Goal: Information Seeking & Learning: Check status

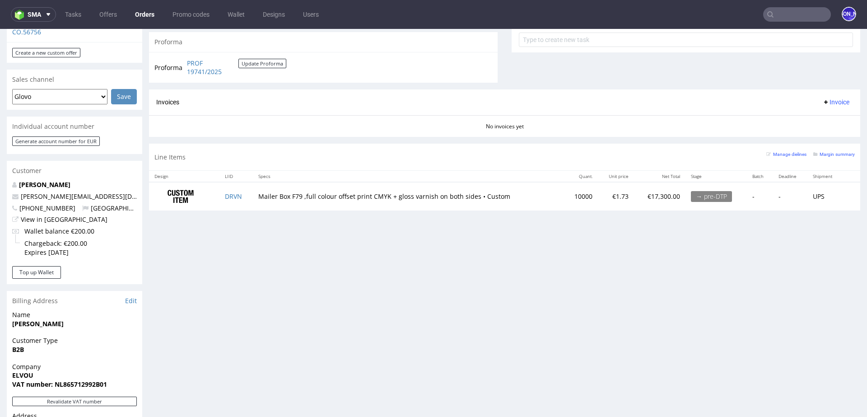
scroll to position [338, 0]
drag, startPoint x: 88, startPoint y: 186, endPoint x: 11, endPoint y: 185, distance: 77.2
click at [11, 185] on div "Anne de Vries jules@elvou.com +31631958869 Netherlands View in Hubspot Wallet b…" at bounding box center [74, 223] width 135 height 85
copy span "jules@elvou.com"
click at [781, 10] on input "text" at bounding box center [797, 14] width 68 height 14
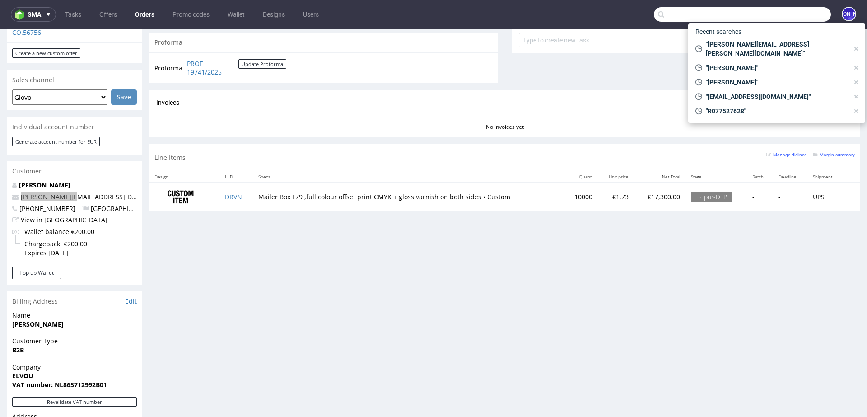
paste input "jules@elvou.com"
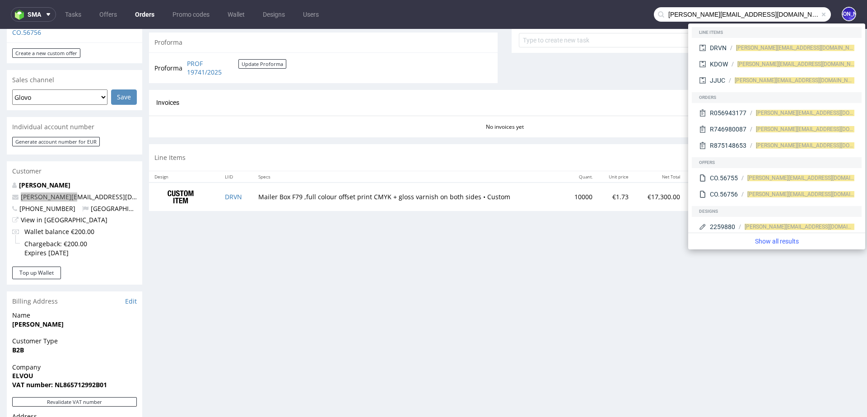
type input "jules@elvou.com"
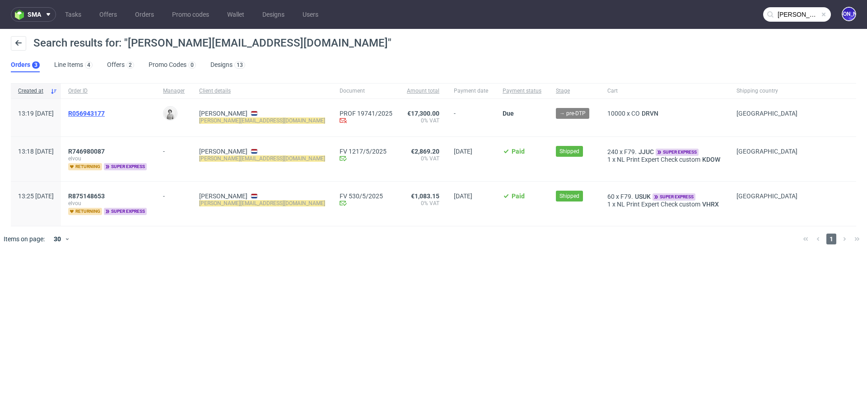
click at [105, 110] on span "R056943177" at bounding box center [86, 113] width 37 height 7
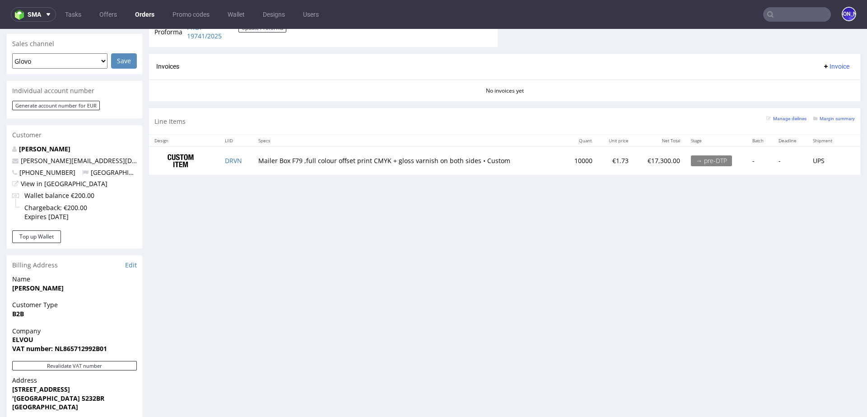
scroll to position [364, 0]
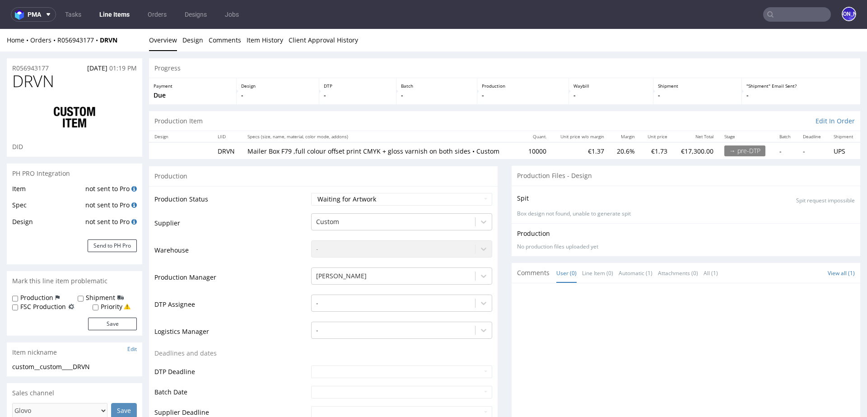
select select "in_progress"
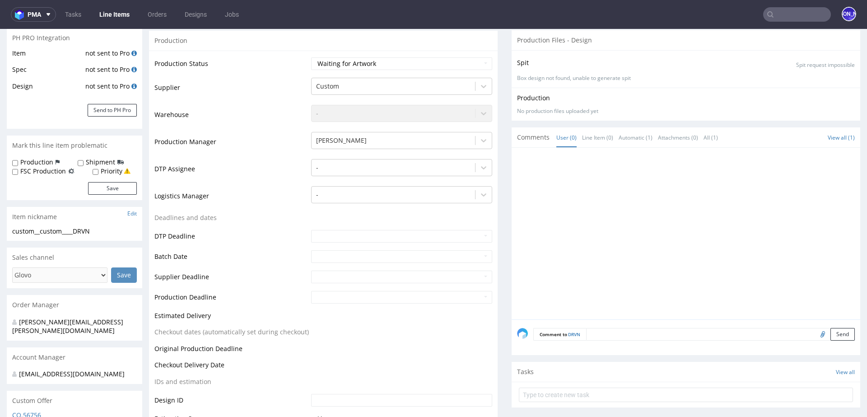
scroll to position [260, 0]
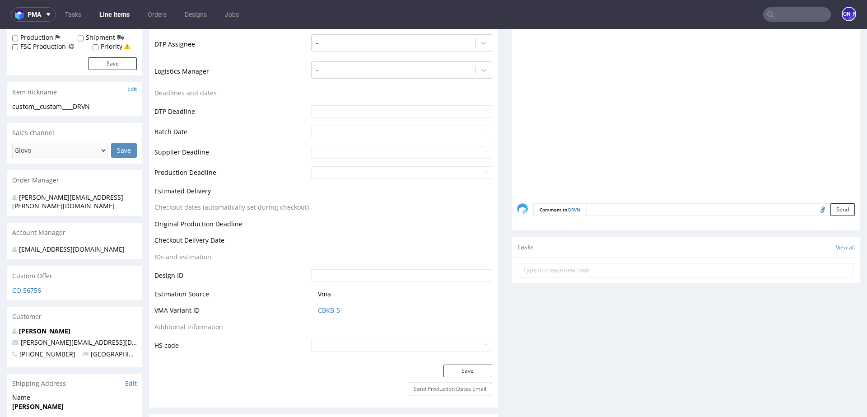
click at [815, 208] on input "file" at bounding box center [821, 209] width 13 height 12
type input "C:\fakepath\1471181-1448486-box-eu-mailer-box-79-cardboard-coated-print-color-h…"
click at [628, 207] on textarea at bounding box center [720, 209] width 269 height 13
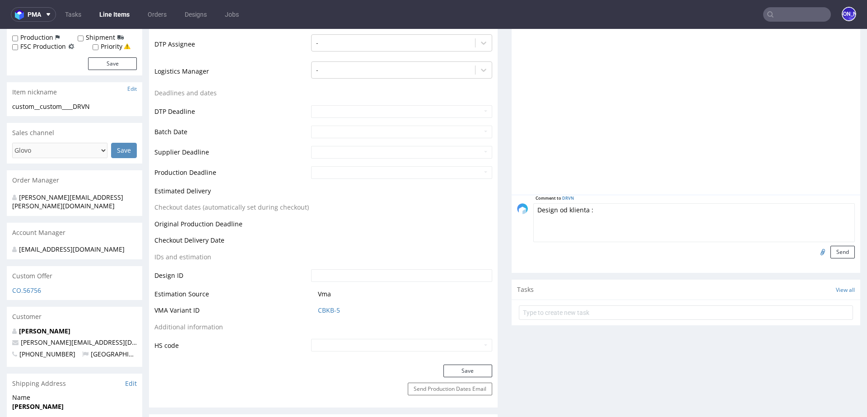
paste textarea "We are aware that the two shades of green are quite close to each other. This w…"
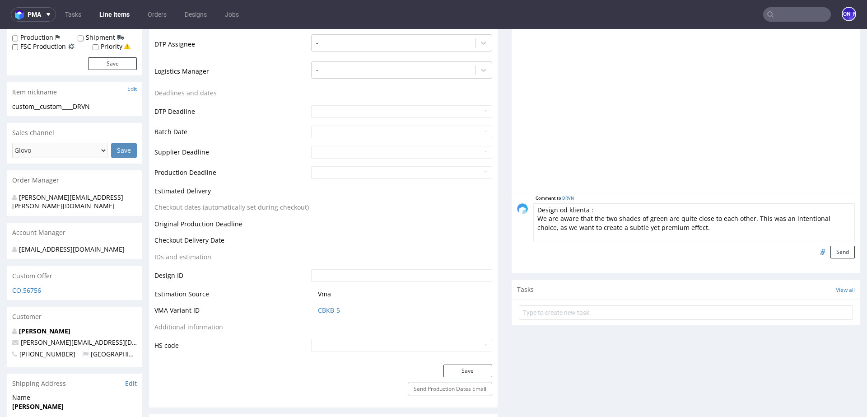
click at [535, 218] on textarea "Design od klienta : We are aware that the two shades of green are quite close t…" at bounding box center [694, 222] width 322 height 39
click at [536, 218] on textarea "Design od klienta : We are aware that the two shades of green are quite close t…" at bounding box center [694, 222] width 322 height 39
drag, startPoint x: 588, startPoint y: 207, endPoint x: 520, endPoint y: 206, distance: 68.2
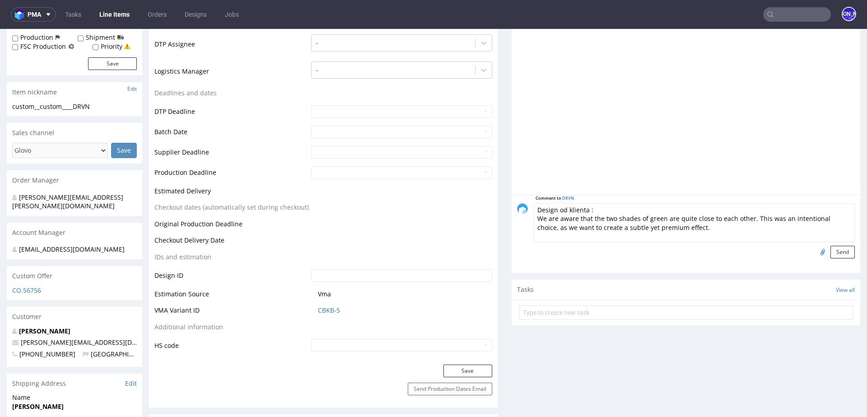
click at [520, 206] on div "Comment to DRVN Design od klienta : We are aware that the two shades of green a…" at bounding box center [686, 230] width 338 height 55
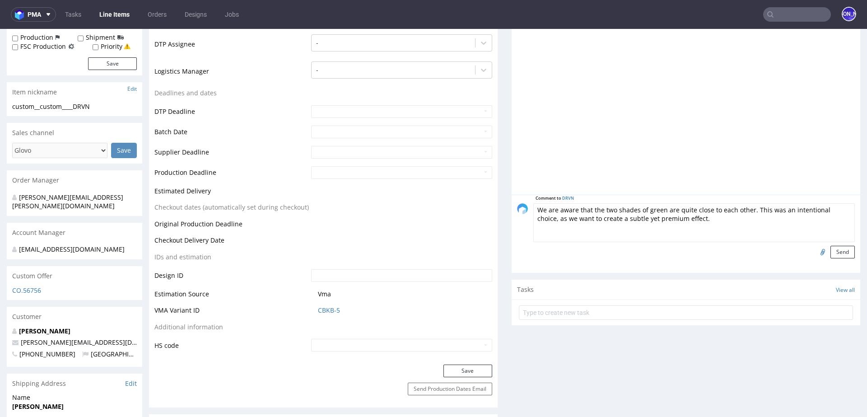
click at [534, 219] on textarea "We are aware that the two shades of green are quite close to each other. This w…" at bounding box center [694, 222] width 322 height 39
click at [622, 206] on textarea "Design sent by the client. He are aware that the two shades of green are quite …" at bounding box center [694, 222] width 322 height 39
click at [607, 219] on textarea "Design sent by the client. He is aware that the two shades of green are quite c…" at bounding box center [694, 222] width 322 height 39
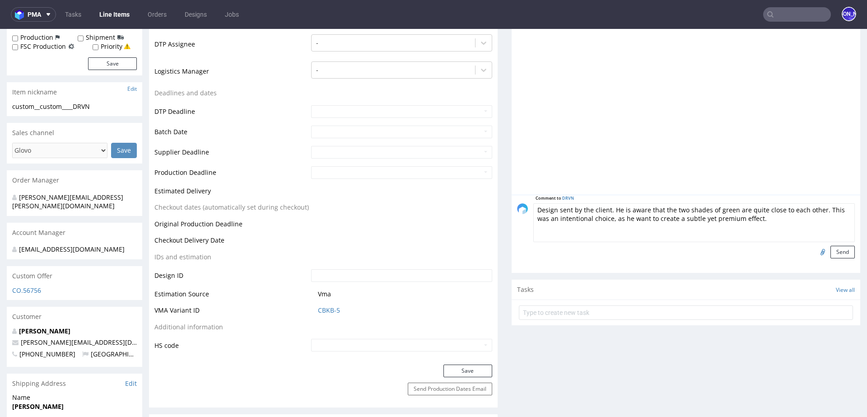
click at [741, 218] on textarea "Design sent by the client. He is aware that the two shades of green are quite c…" at bounding box center [694, 222] width 322 height 39
drag, startPoint x: 690, startPoint y: 229, endPoint x: 488, endPoint y: 189, distance: 205.3
type textarea "Design sent by the client. He is aware that the two shades of green are quite c…"
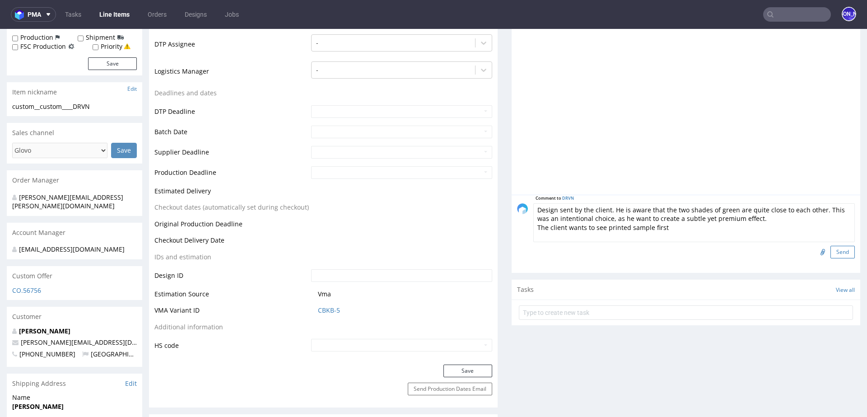
click at [832, 252] on button "Send" at bounding box center [843, 252] width 24 height 13
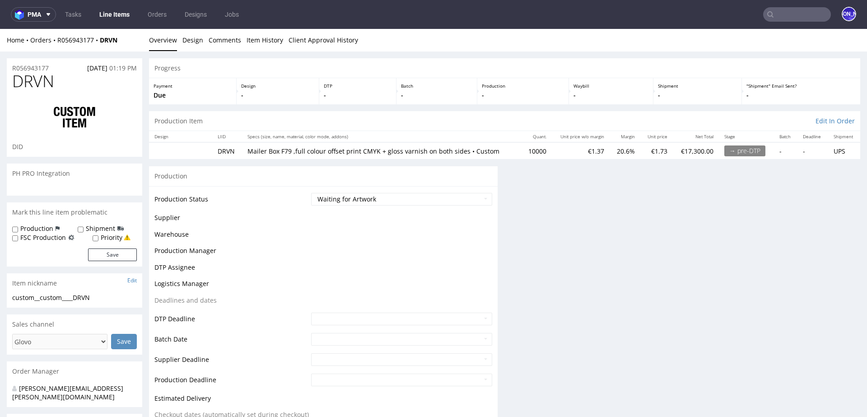
scroll to position [0, 0]
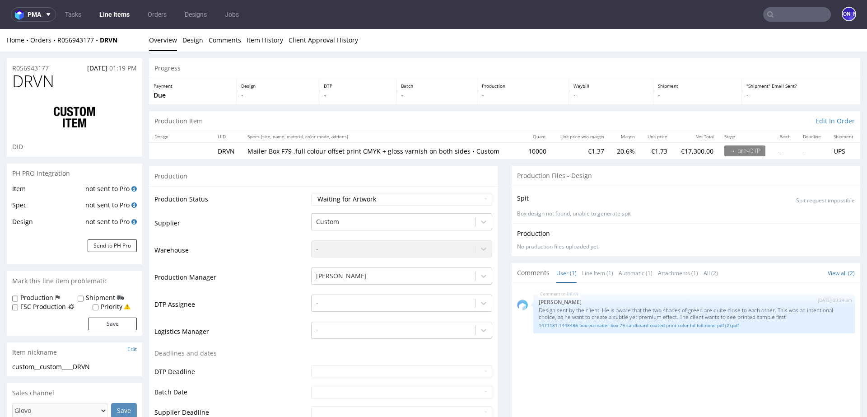
select select "in_progress"
drag, startPoint x: 44, startPoint y: 63, endPoint x: 0, endPoint y: 63, distance: 44.3
drag, startPoint x: 56, startPoint y: 72, endPoint x: 3, endPoint y: 70, distance: 52.9
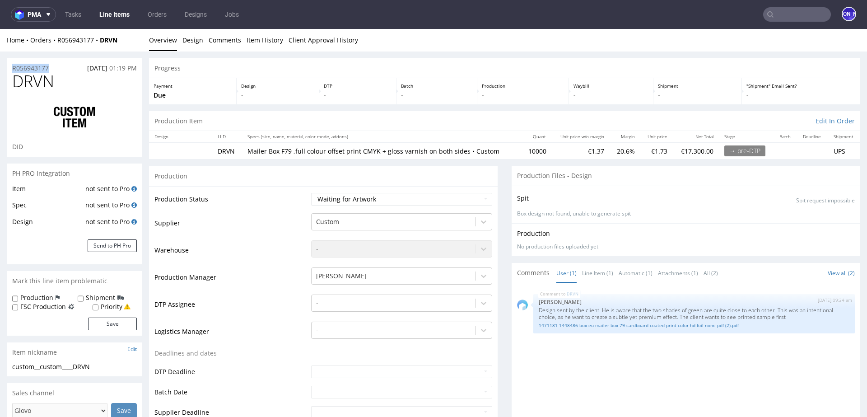
copy p "R056943177"
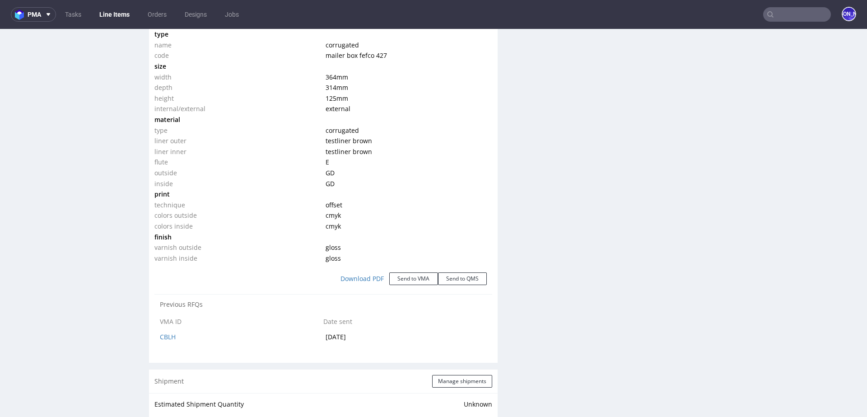
scroll to position [879, 0]
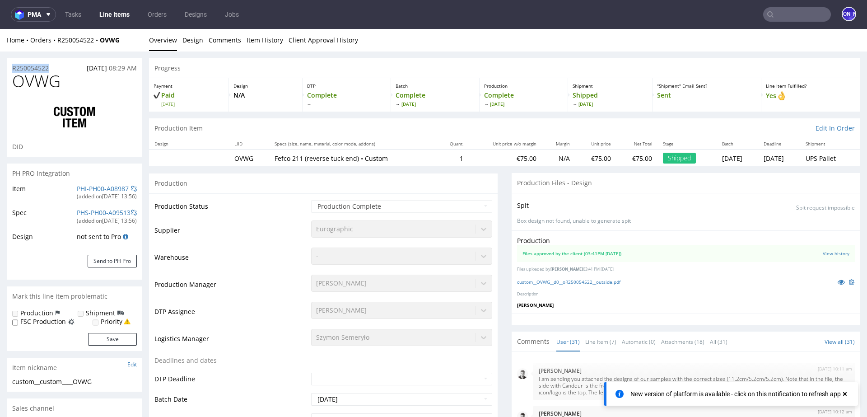
scroll to position [985, 0]
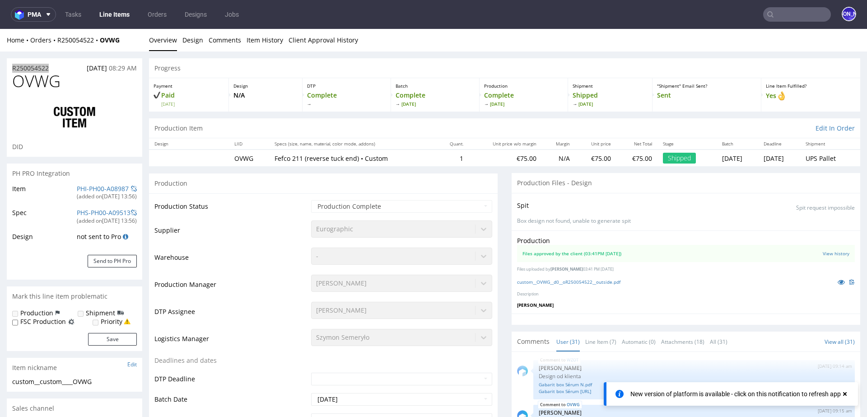
click at [789, 16] on input "text" at bounding box center [797, 14] width 68 height 14
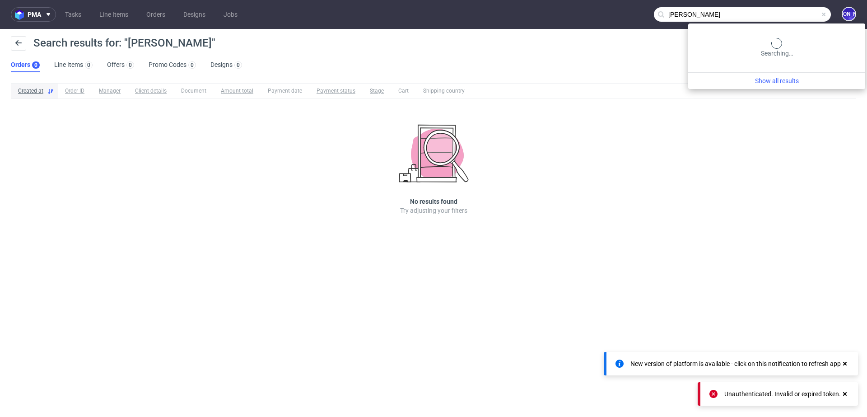
click at [794, 13] on input "DANYA" at bounding box center [742, 14] width 177 height 14
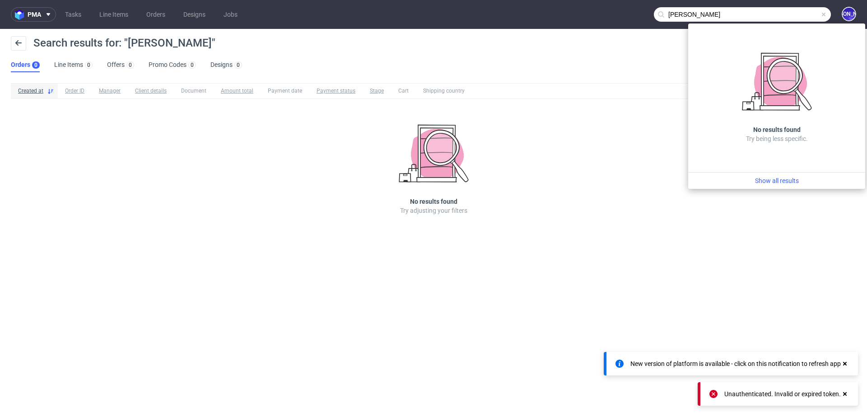
click at [700, 8] on input "DANYA" at bounding box center [742, 14] width 177 height 14
click at [678, 12] on input "DANYA" at bounding box center [742, 14] width 177 height 14
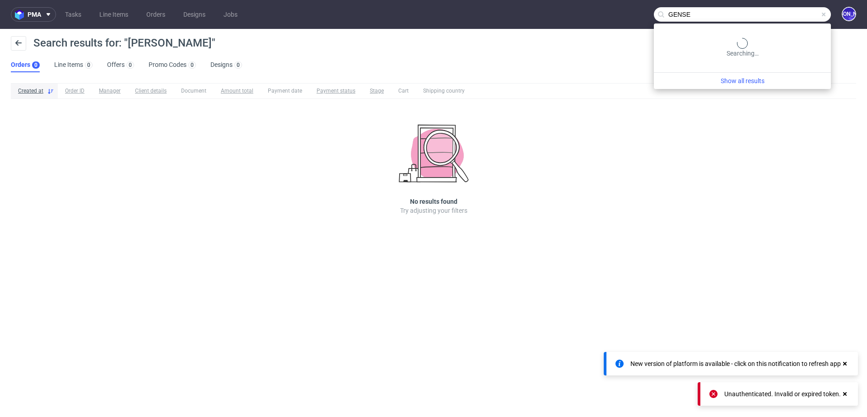
type input "GENSE"
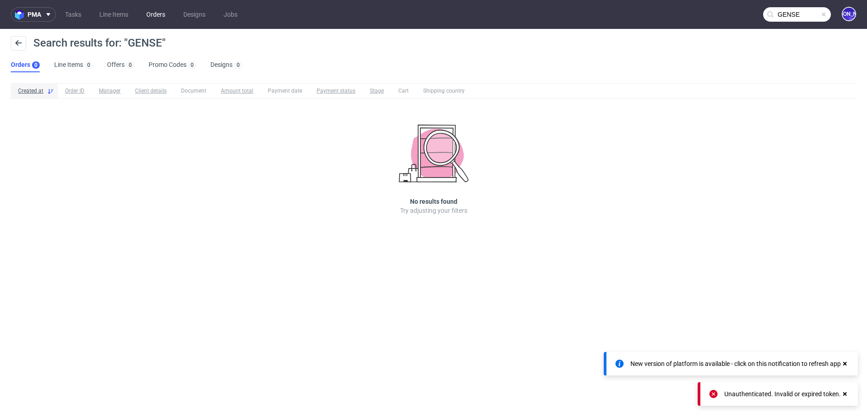
click at [151, 15] on link "Orders" at bounding box center [156, 14] width 30 height 14
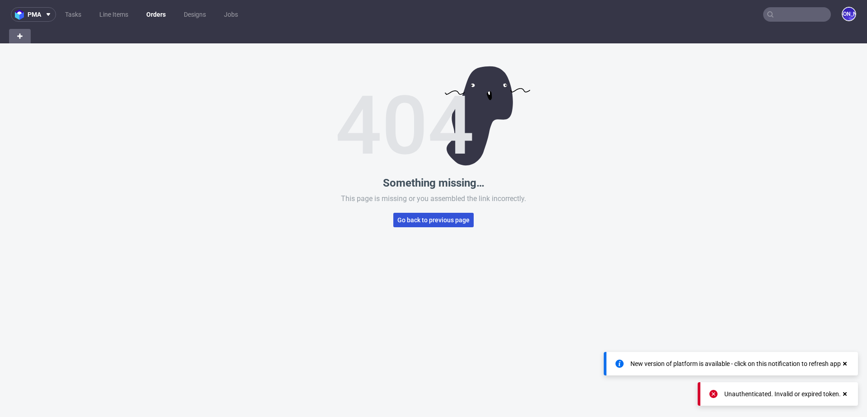
click at [434, 220] on span "Go back to previous page" at bounding box center [433, 220] width 72 height 6
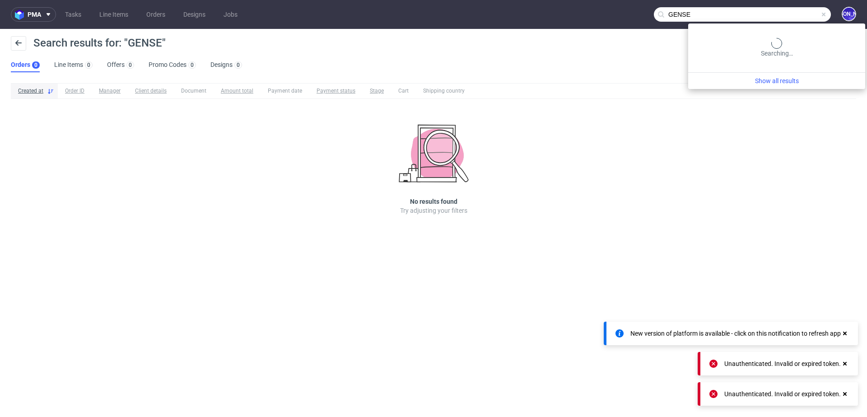
click at [784, 12] on input "GENSE" at bounding box center [742, 14] width 177 height 14
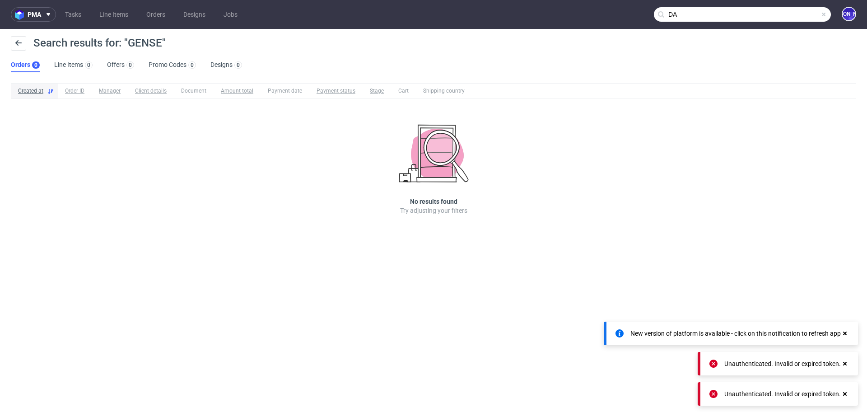
type input "DAN"
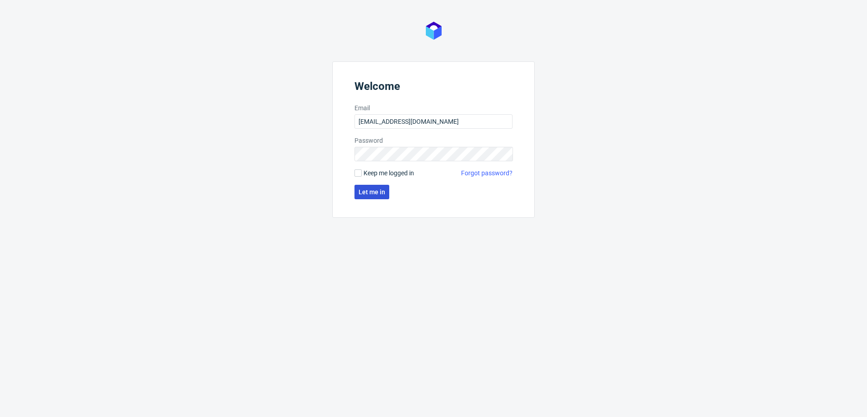
click at [370, 192] on span "Let me in" at bounding box center [372, 192] width 27 height 6
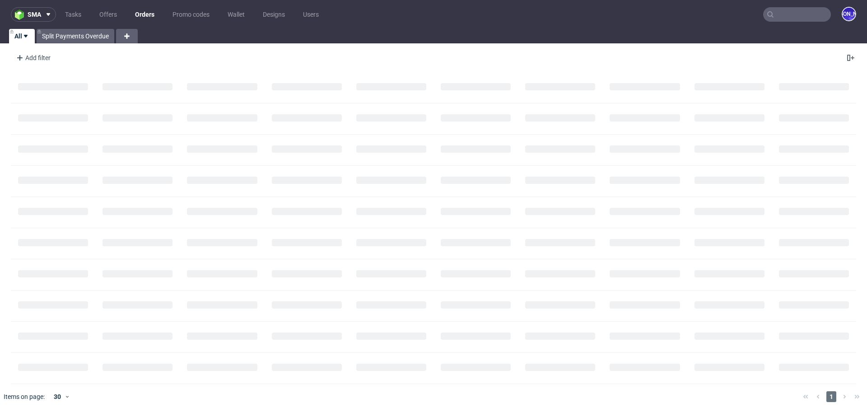
click at [782, 13] on input "text" at bounding box center [797, 14] width 68 height 14
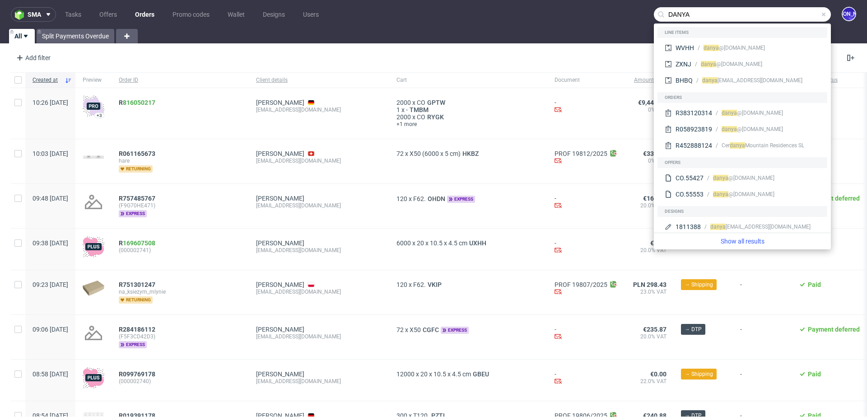
type input "DANYA"
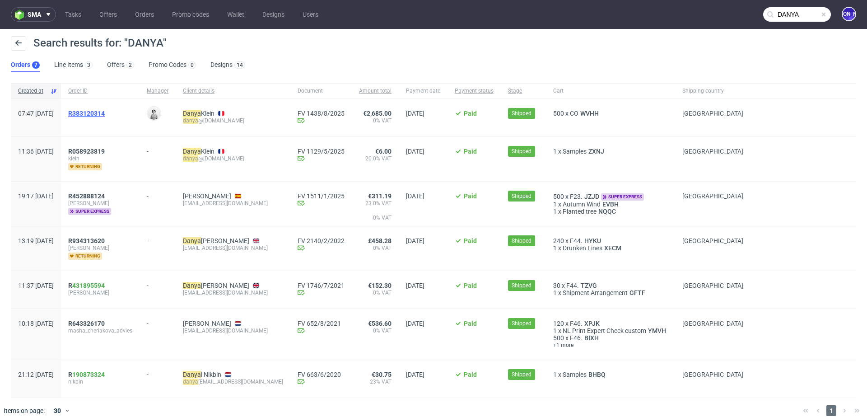
click at [99, 115] on span "R383120314" at bounding box center [86, 113] width 37 height 7
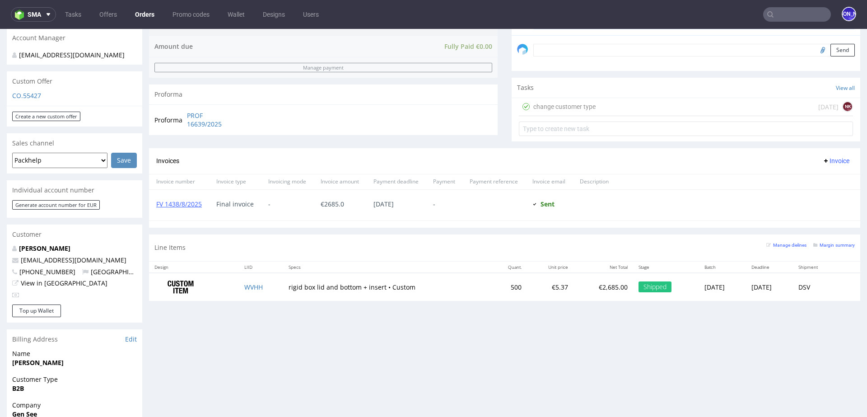
scroll to position [280, 0]
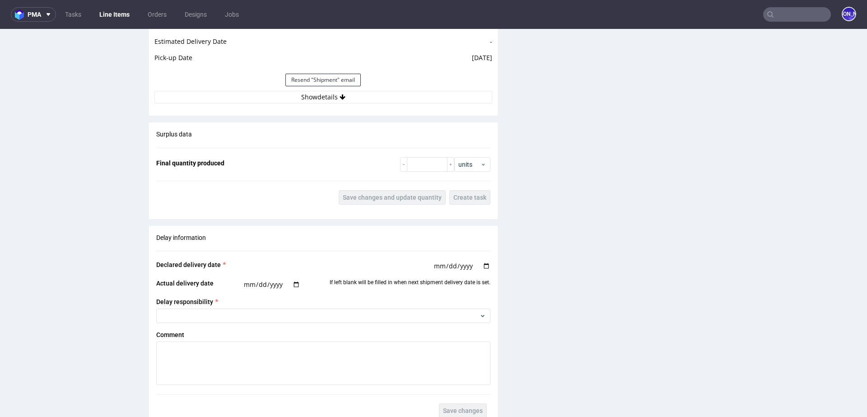
scroll to position [1540, 0]
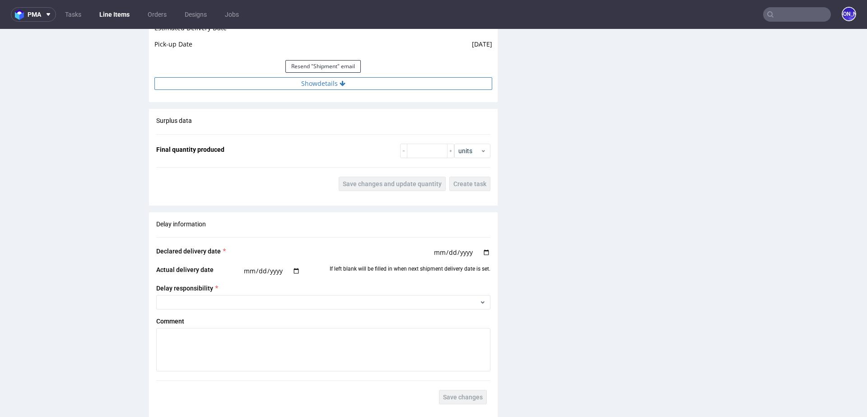
click at [346, 78] on button "Show details" at bounding box center [323, 83] width 338 height 13
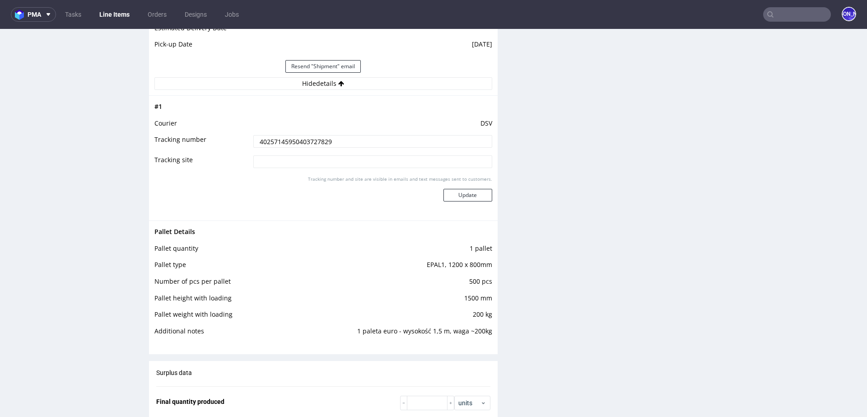
click at [303, 143] on input "40257145950403727829" at bounding box center [372, 141] width 239 height 13
